Goal: Task Accomplishment & Management: Complete application form

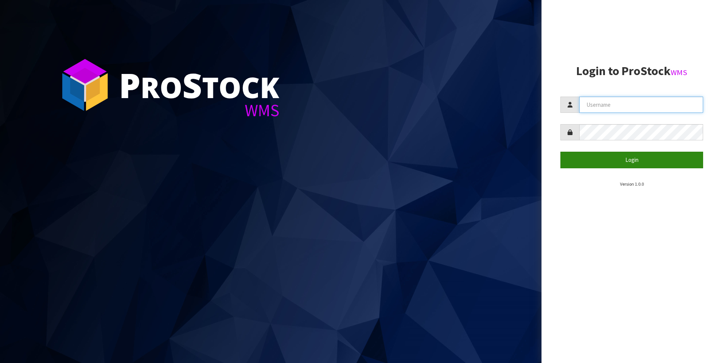
type input "[PERSON_NAME]"
click at [617, 165] on button "Login" at bounding box center [631, 160] width 143 height 16
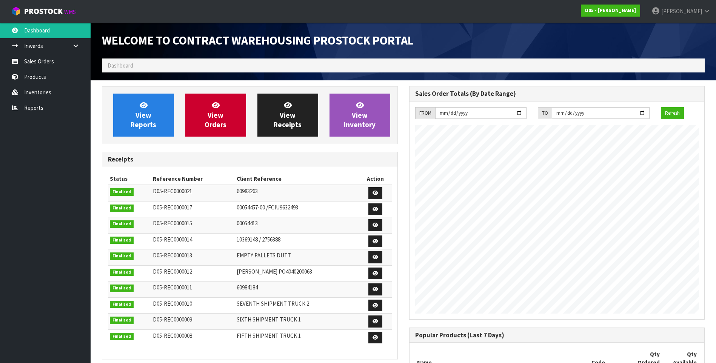
scroll to position [427, 307]
click at [34, 64] on link "Sales Orders" at bounding box center [45, 61] width 91 height 15
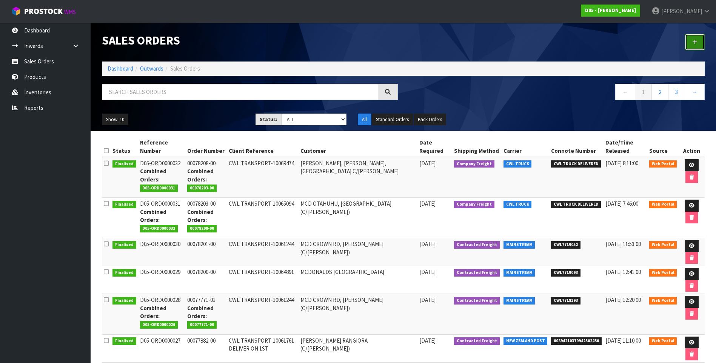
click at [692, 42] on link at bounding box center [695, 42] width 20 height 16
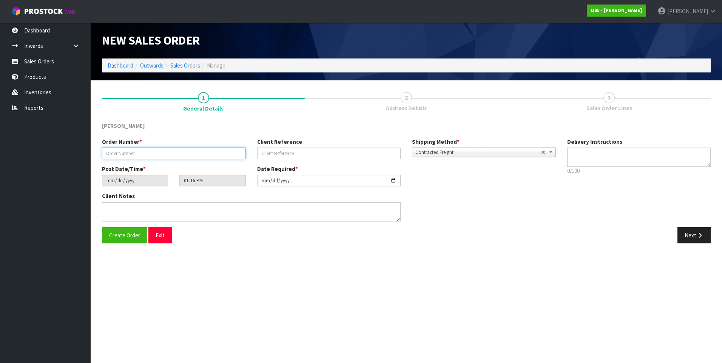
click at [112, 153] on input "text" at bounding box center [174, 154] width 144 height 12
paste input "00078372-00"
type input "00078372-00"
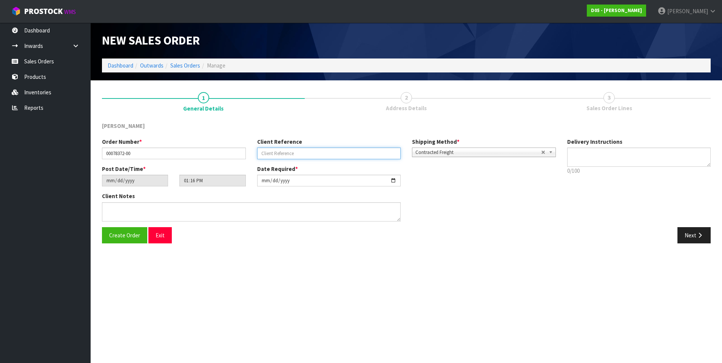
click at [265, 155] on input "text" at bounding box center [329, 154] width 144 height 12
paste input "[PERSON_NAME] TO COLLECT-10064857"
type input "[PERSON_NAME] TO COLLECT-10064857"
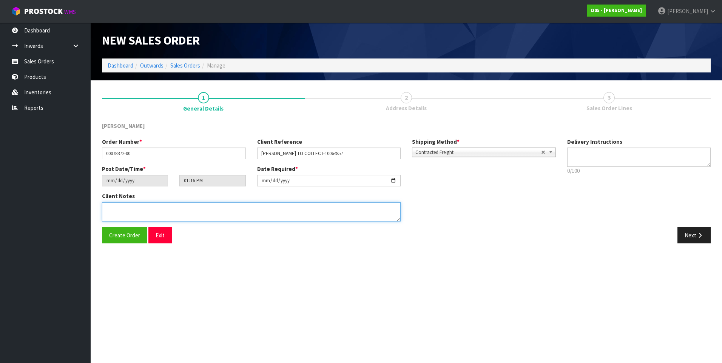
click at [119, 208] on textarea at bounding box center [251, 211] width 299 height 19
paste textarea "DDD 8/9 [PERSON_NAME] TO COLLECT FROM WAREHOUSE AND CHECK BEFORE TAKING TO SITE"
type textarea "DDD 8/9 [PERSON_NAME] TO COLLECT FROM WAREHOUSE AND CHECK BEFORE TAKING TO SITE"
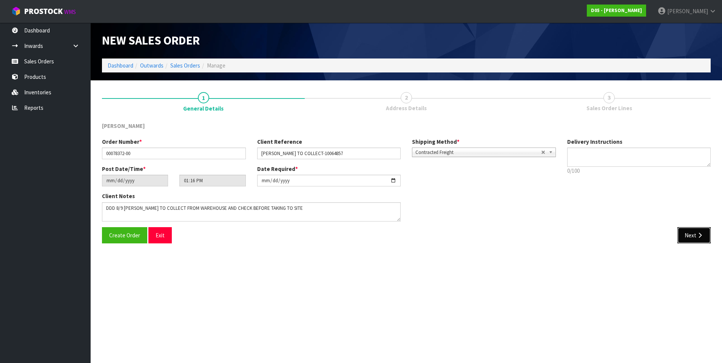
click at [687, 239] on button "Next" at bounding box center [693, 235] width 33 height 16
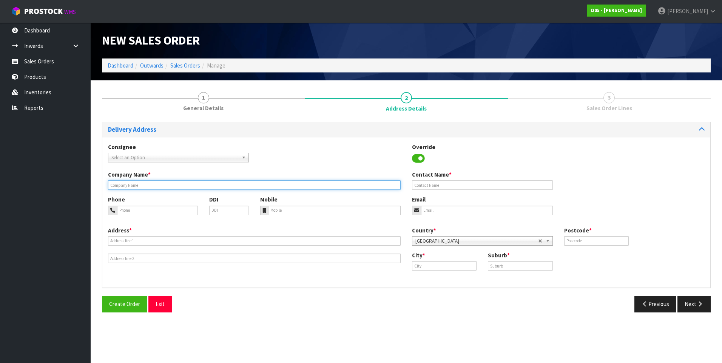
click at [127, 185] on input "text" at bounding box center [254, 184] width 293 height 9
paste input "[PERSON_NAME] TO COLLECT"
type input "[PERSON_NAME] TO COLLECT"
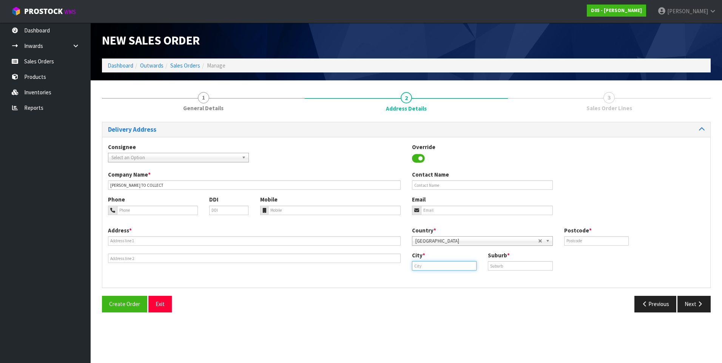
click at [436, 267] on input "text" at bounding box center [444, 265] width 65 height 9
type input "[GEOGRAPHIC_DATA]"
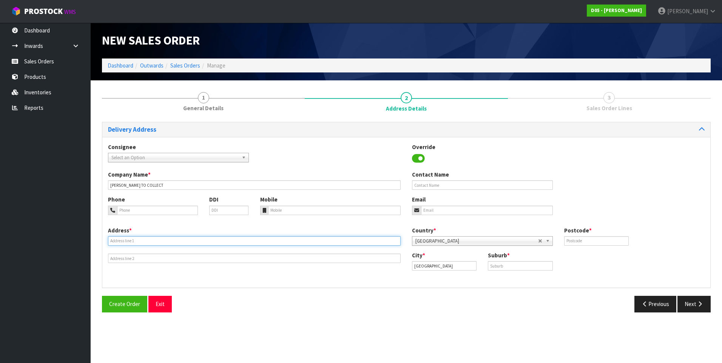
click at [115, 244] on input "text" at bounding box center [254, 240] width 293 height 9
type input "[STREET_ADDRESS]"
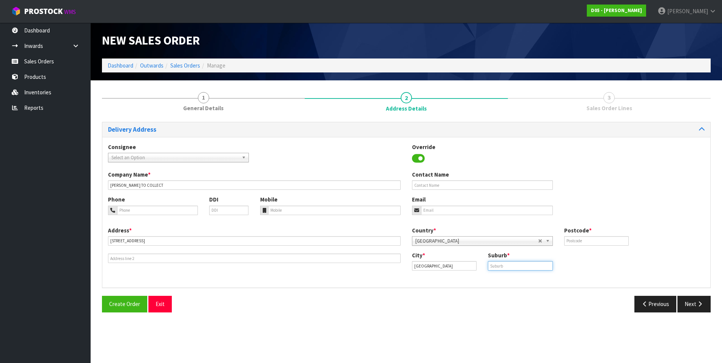
click at [498, 267] on input "text" at bounding box center [520, 265] width 65 height 9
type input "EAST TAMAKI"
click at [577, 243] on input "text" at bounding box center [596, 240] width 65 height 9
type input "2013"
click at [687, 307] on button "Next" at bounding box center [693, 304] width 33 height 16
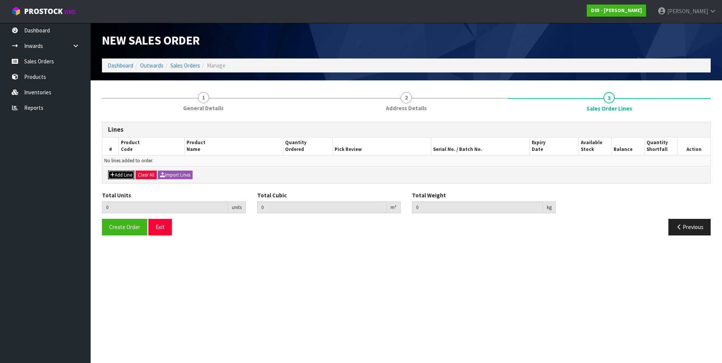
click at [122, 173] on button "Add Line" at bounding box center [121, 175] width 26 height 9
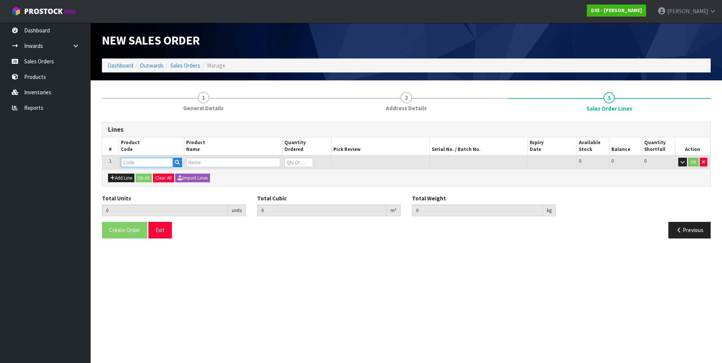
click at [133, 162] on input "text" at bounding box center [147, 162] width 52 height 9
paste input "2020500099-00"
type input "2020500099-00"
type input "0.000000"
type input "0.000"
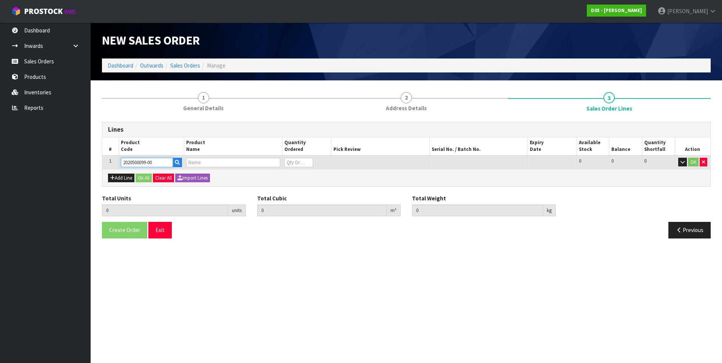
type input "SMISC-GRAPHICPANEL,R/H,2.8M DT,3500H STEELGANTRY-CY 199H-[GEOGRAPHIC_DATA]"
type input "0"
type input "2020500099-00"
click at [290, 160] on input "0" at bounding box center [290, 162] width 27 height 9
type input "2"
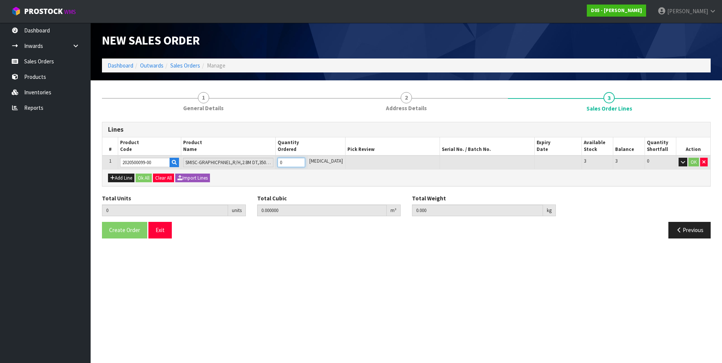
type input "0.01155"
type input "5.2"
type input "2"
click at [143, 180] on button "Ok All" at bounding box center [144, 178] width 16 height 9
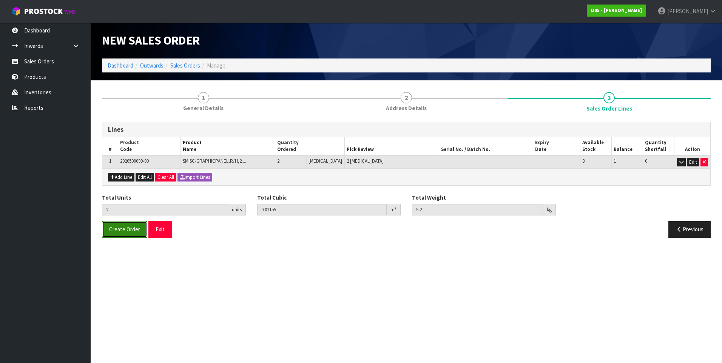
click at [123, 231] on span "Create Order" at bounding box center [124, 229] width 31 height 7
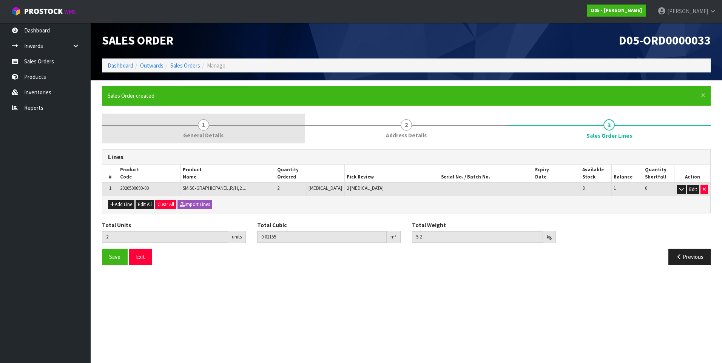
click at [200, 124] on span "1" at bounding box center [203, 124] width 11 height 11
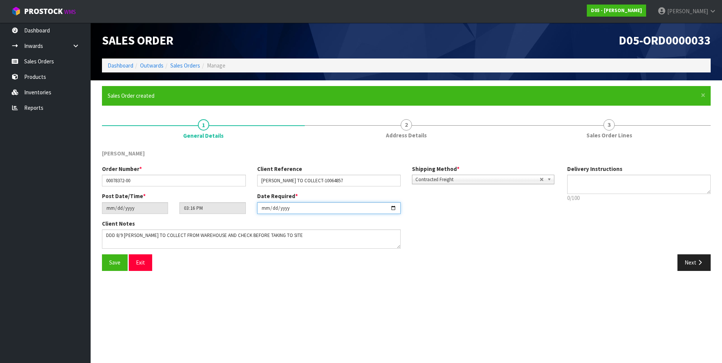
click at [395, 206] on input "[DATE]" at bounding box center [329, 208] width 144 height 12
type input "[DATE]"
click at [113, 263] on span "Save" at bounding box center [114, 262] width 11 height 7
type input "17:16:00.000"
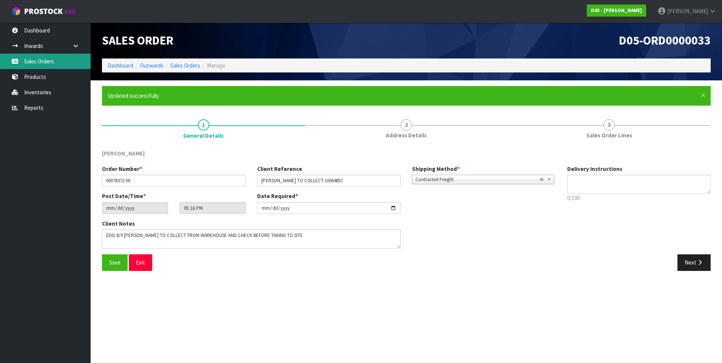
click at [24, 57] on link "Sales Orders" at bounding box center [45, 61] width 91 height 15
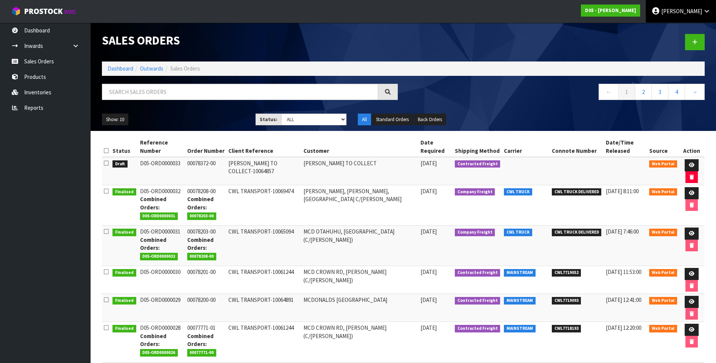
click at [696, 12] on span "[PERSON_NAME]" at bounding box center [681, 11] width 41 height 7
click at [689, 31] on link "Logout" at bounding box center [686, 30] width 60 height 10
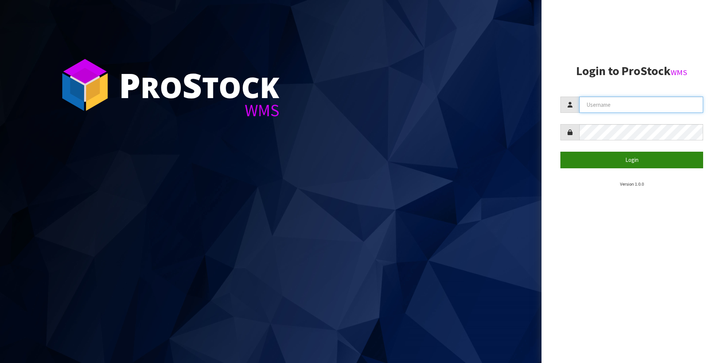
type input "[PERSON_NAME]"
click at [654, 161] on button "Login" at bounding box center [631, 160] width 143 height 16
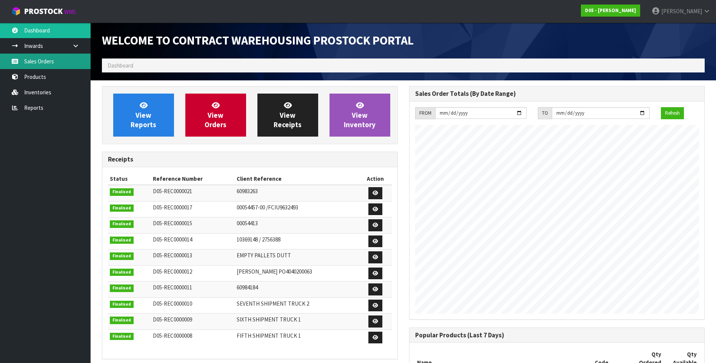
scroll to position [447, 307]
click at [33, 62] on link "Sales Orders" at bounding box center [45, 61] width 91 height 15
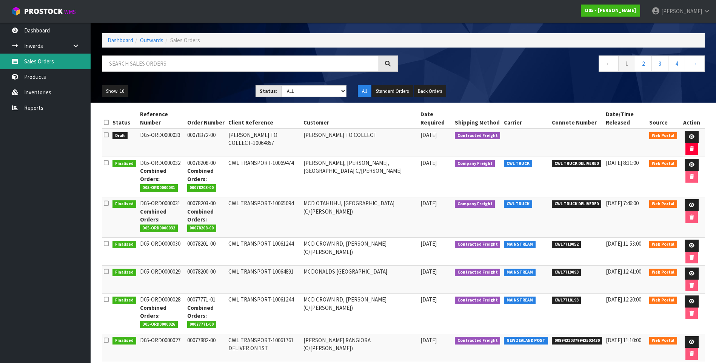
scroll to position [113, 0]
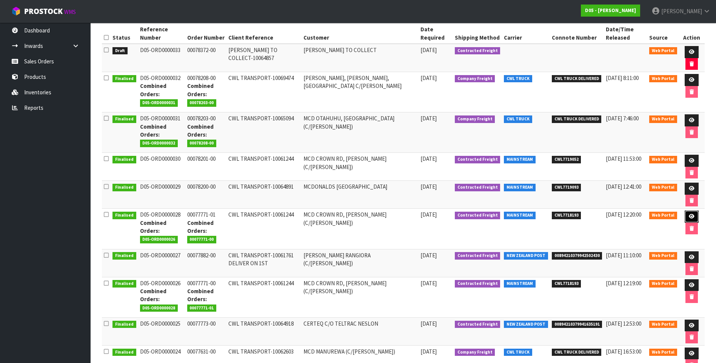
click at [692, 215] on icon at bounding box center [692, 216] width 6 height 5
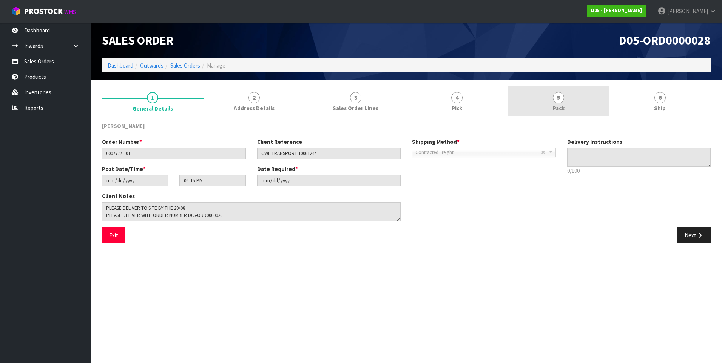
click at [559, 101] on span "5" at bounding box center [558, 97] width 11 height 11
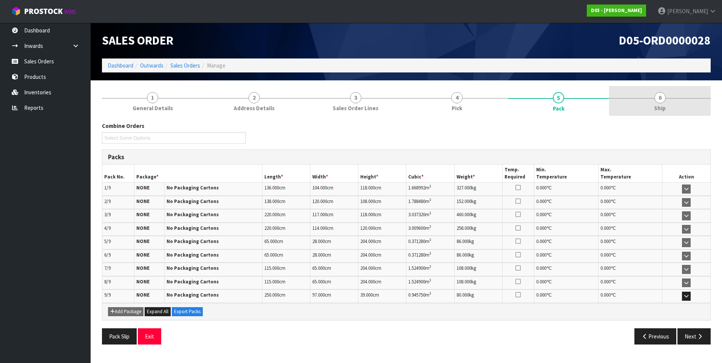
click at [659, 98] on span "6" at bounding box center [659, 97] width 11 height 11
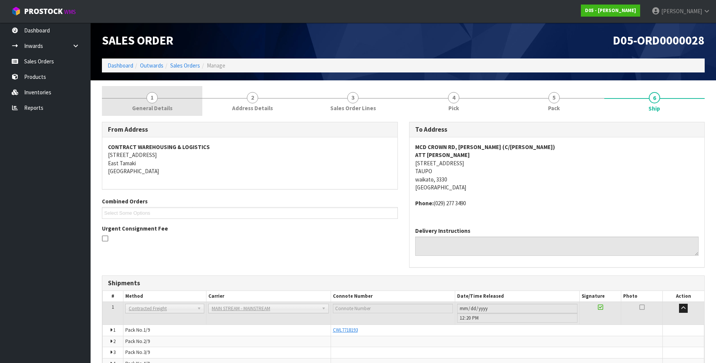
click at [156, 99] on span "1" at bounding box center [151, 97] width 11 height 11
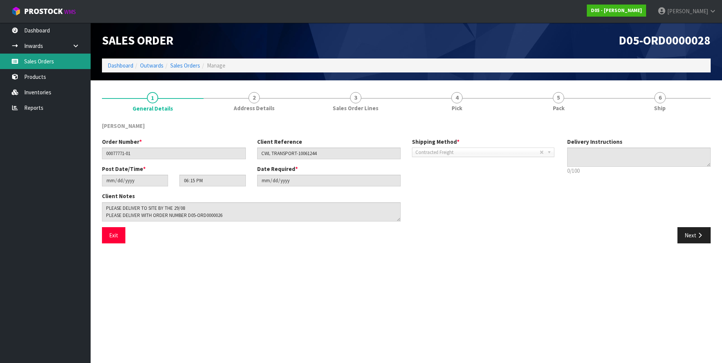
click at [47, 61] on link "Sales Orders" at bounding box center [45, 61] width 91 height 15
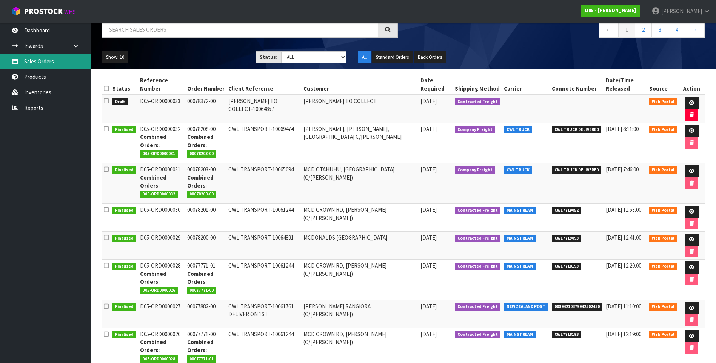
scroll to position [75, 0]
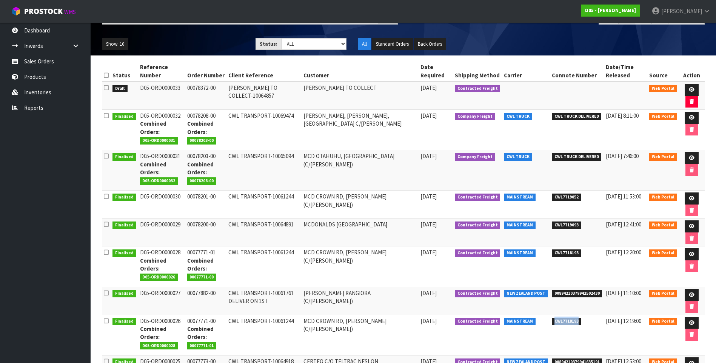
drag, startPoint x: 585, startPoint y: 324, endPoint x: 550, endPoint y: 324, distance: 34.7
click at [552, 324] on li "CWL7718193" at bounding box center [577, 321] width 51 height 8
drag, startPoint x: 550, startPoint y: 324, endPoint x: 556, endPoint y: 322, distance: 5.6
copy span "CWL7718193"
click at [689, 252] on icon at bounding box center [692, 254] width 6 height 5
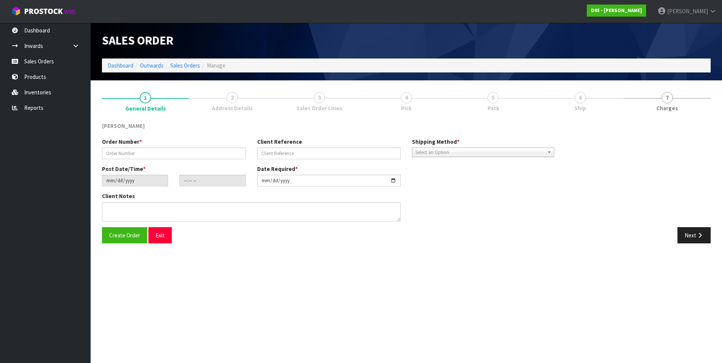
type input "00077771-01"
type input "CWL TRANSPORT-10061244"
type input "2025-08-25"
type input "18:15:00.000"
type input "2025-08-29"
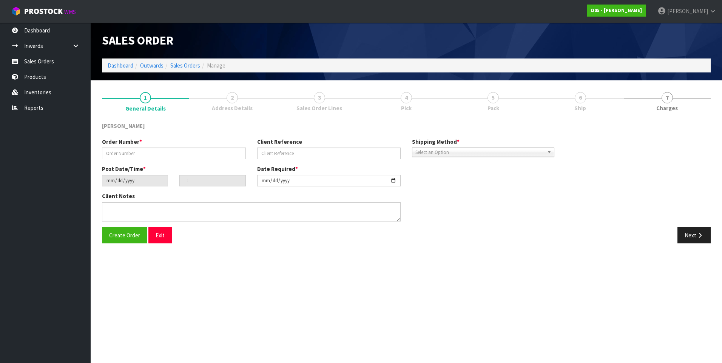
type textarea "PLEASE DELIVER TO SITE BY THE 29/08 PLEASE DELIVER WITH ORDER NUMBER D05-ORD000…"
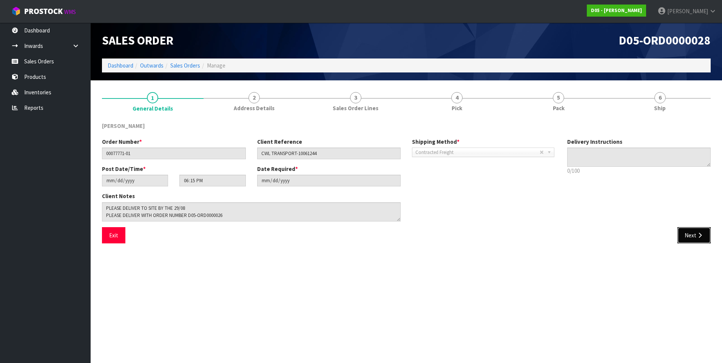
click at [688, 235] on button "Next" at bounding box center [693, 235] width 33 height 16
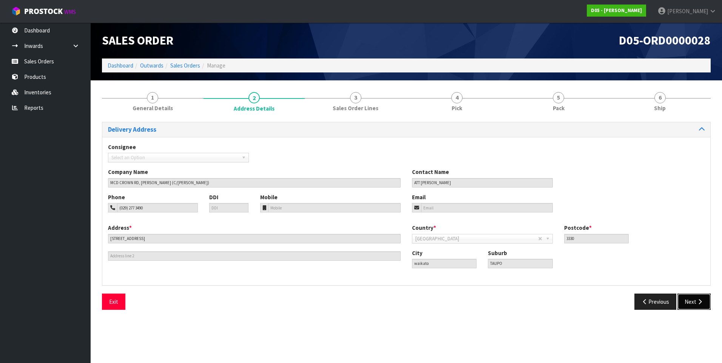
click at [691, 301] on button "Next" at bounding box center [693, 302] width 33 height 16
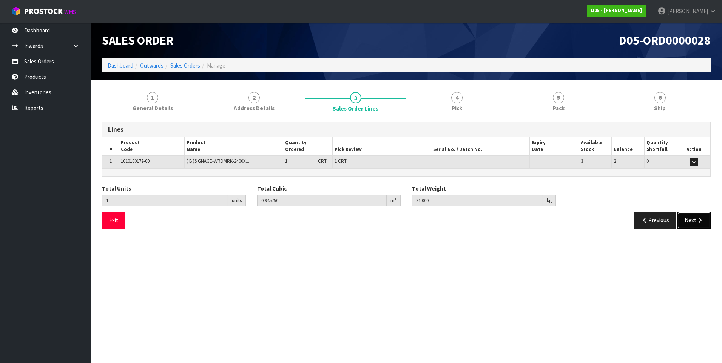
click at [688, 225] on button "Next" at bounding box center [693, 220] width 33 height 16
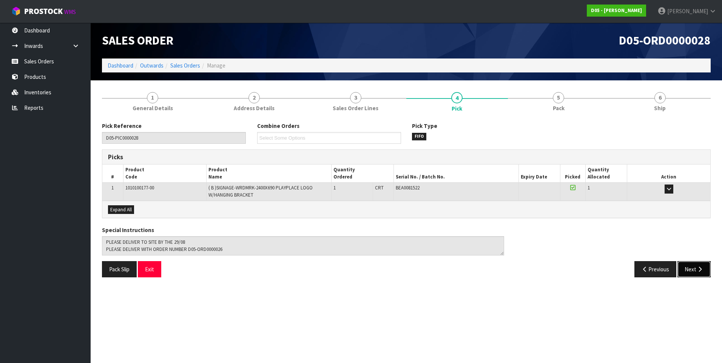
click at [693, 273] on button "Next" at bounding box center [693, 269] width 33 height 16
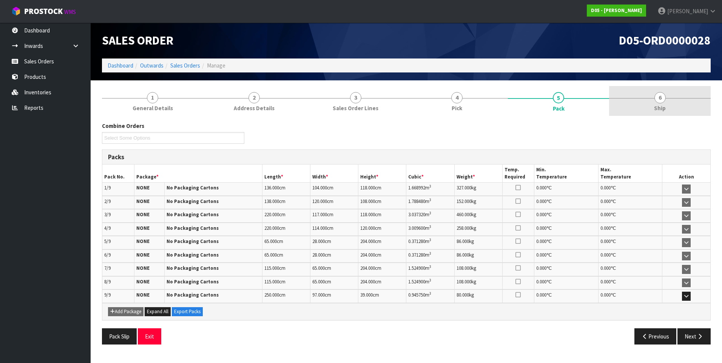
click at [658, 99] on span "6" at bounding box center [659, 97] width 11 height 11
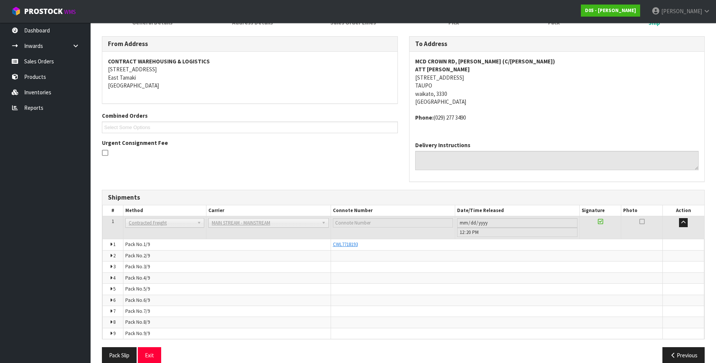
scroll to position [98, 0]
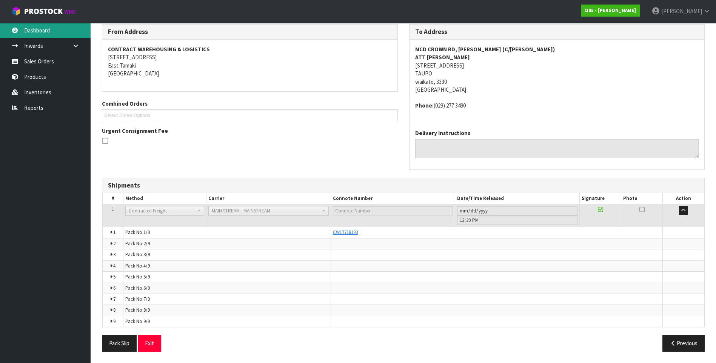
click at [53, 29] on link "Dashboard" at bounding box center [45, 30] width 91 height 15
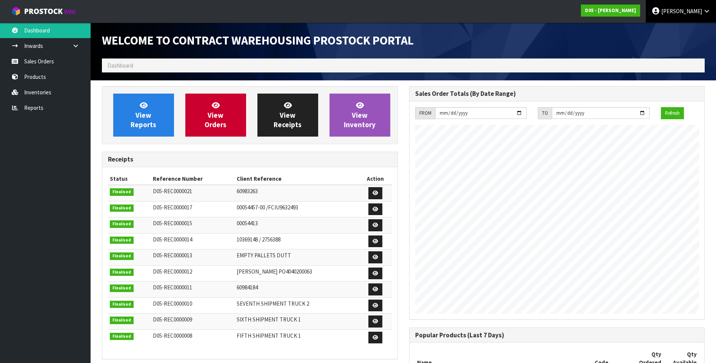
click at [683, 9] on span "[PERSON_NAME]" at bounding box center [681, 11] width 41 height 7
click at [681, 29] on link "Logout" at bounding box center [686, 30] width 60 height 10
